Goal: Browse casually: Explore the website without a specific task or goal

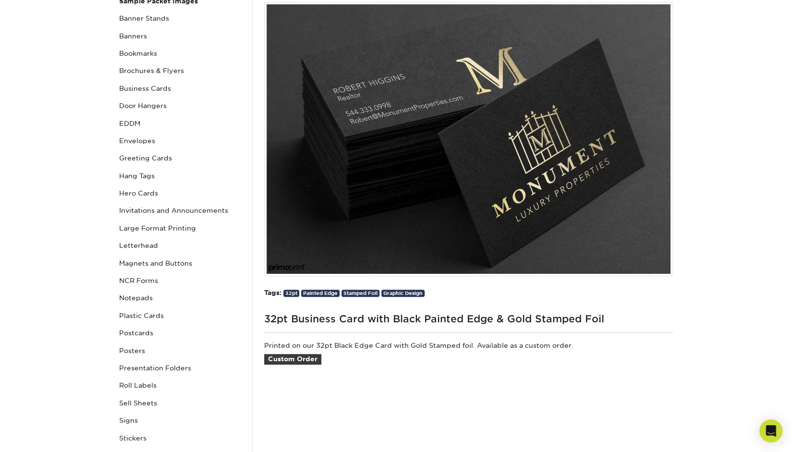
scroll to position [154, 0]
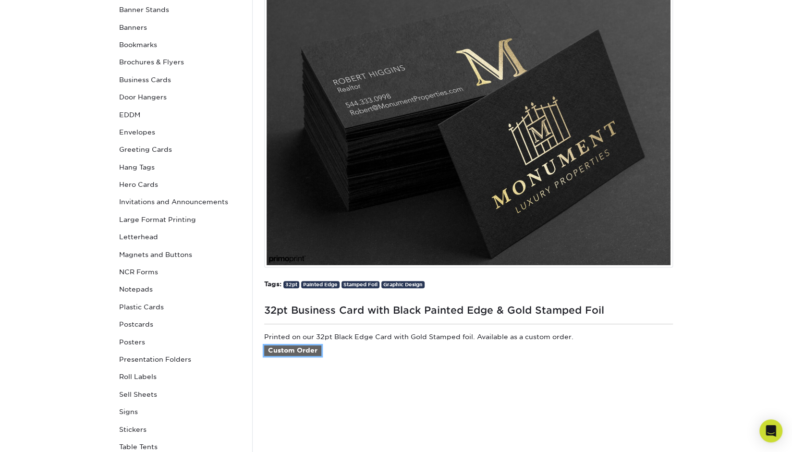
click at [295, 349] on link "Custom Order" at bounding box center [292, 350] width 57 height 11
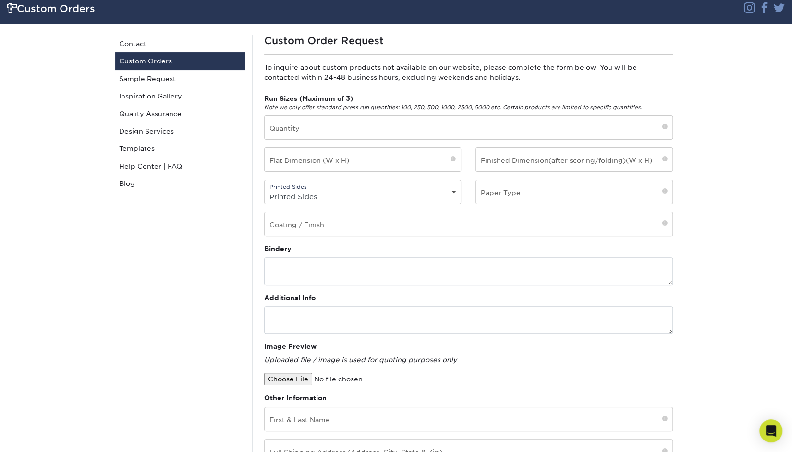
scroll to position [69, 0]
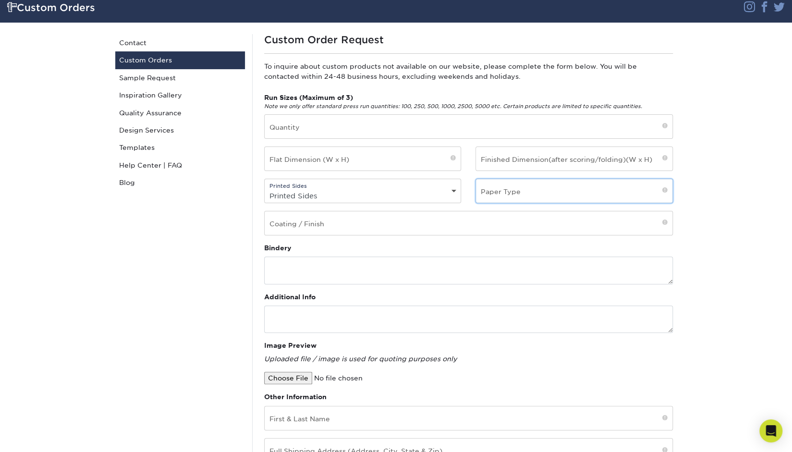
click at [598, 189] on input "text" at bounding box center [574, 191] width 196 height 24
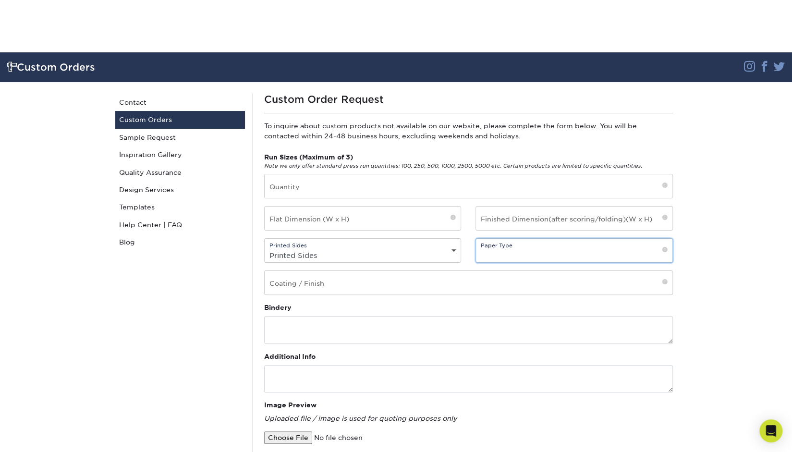
scroll to position [0, 0]
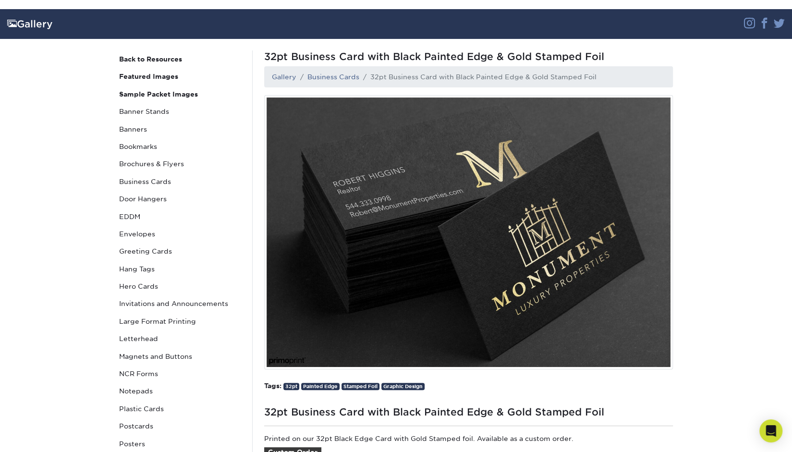
scroll to position [53, 0]
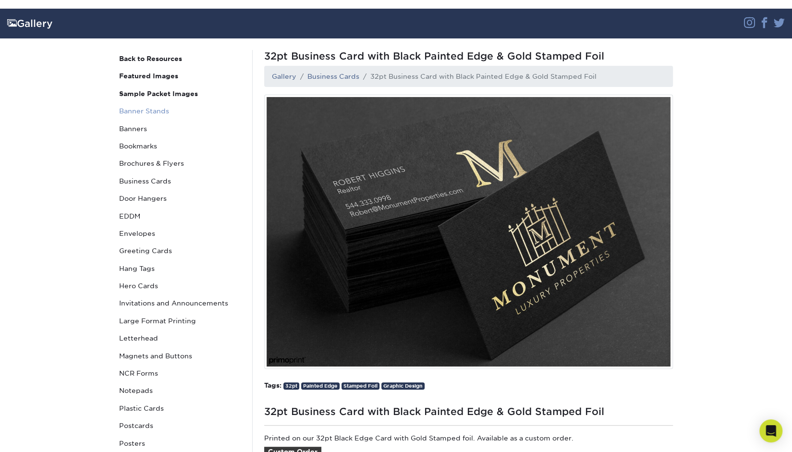
click at [141, 115] on link "Banner Stands" at bounding box center [180, 110] width 130 height 17
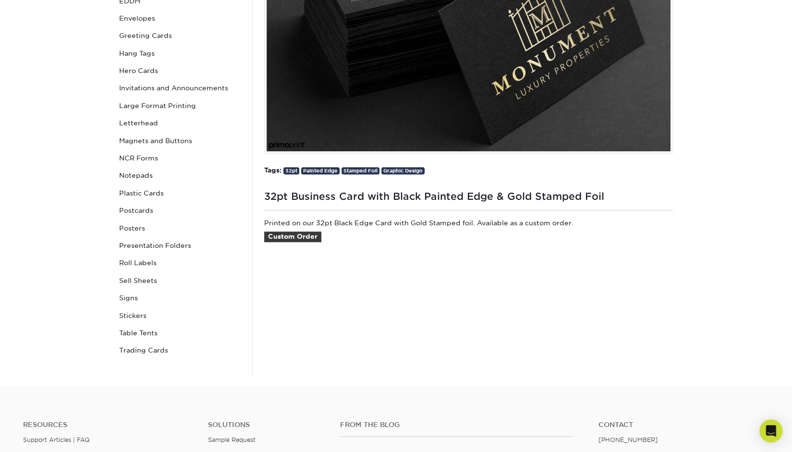
scroll to position [257, 0]
